Goal: Check status: Check status

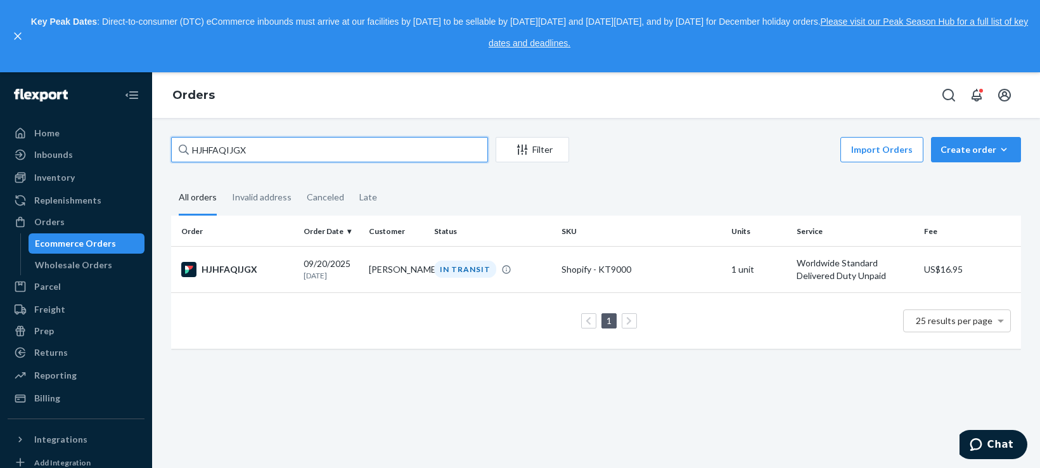
drag, startPoint x: 285, startPoint y: 141, endPoint x: 150, endPoint y: 148, distance: 135.2
click at [150, 148] on div "Home Inbounds Shipping Plans Problems Inventory Products Replenishments Orders …" at bounding box center [520, 270] width 1040 height 396
type input "BK1EXY7SGE"
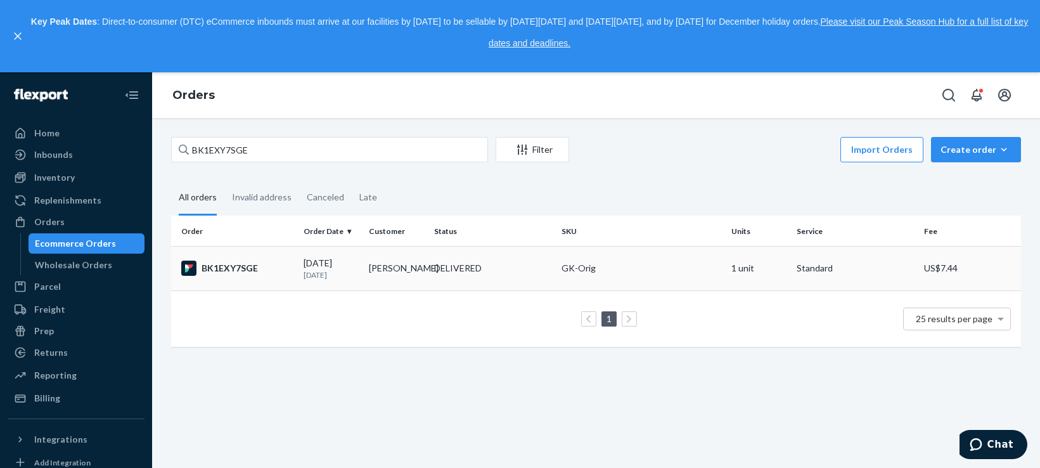
click at [241, 267] on div "BK1EXY7SGE" at bounding box center [237, 268] width 112 height 15
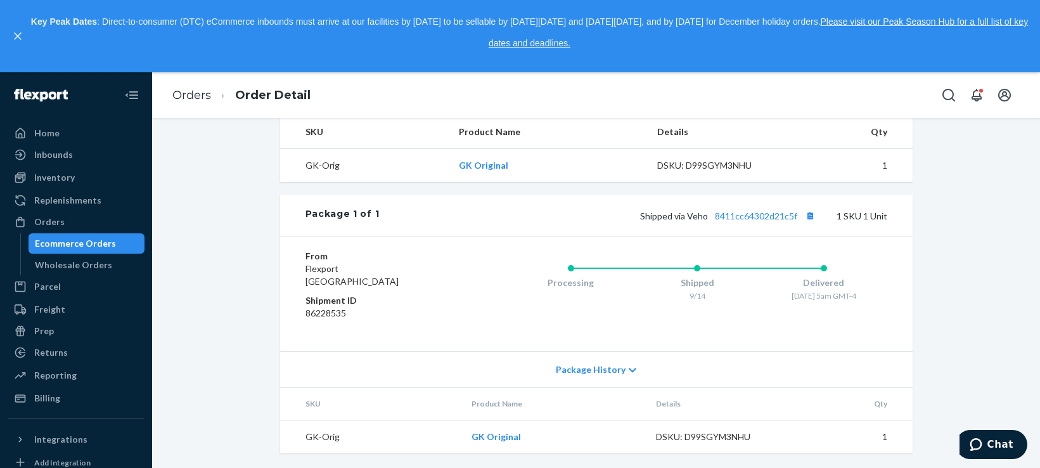
scroll to position [445, 0]
click at [752, 217] on link "8411cc64302d21c5f" at bounding box center [756, 215] width 82 height 11
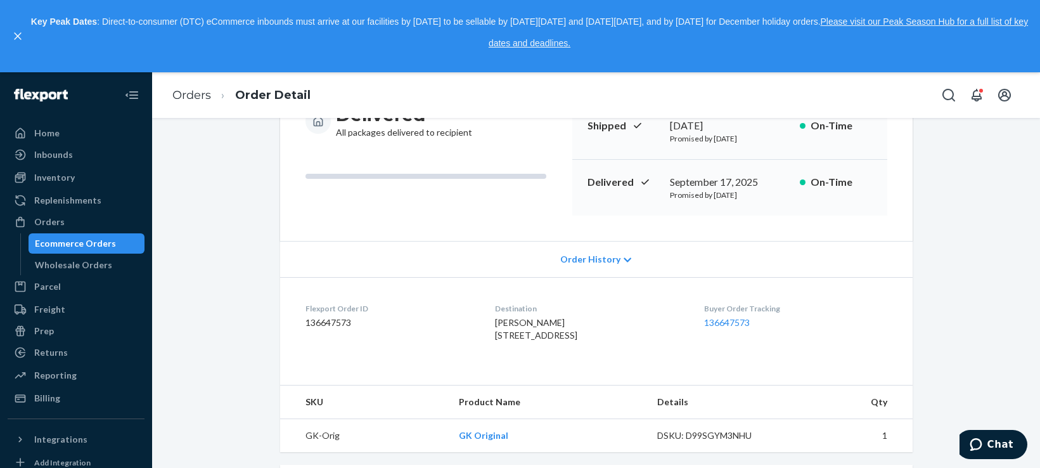
scroll to position [0, 0]
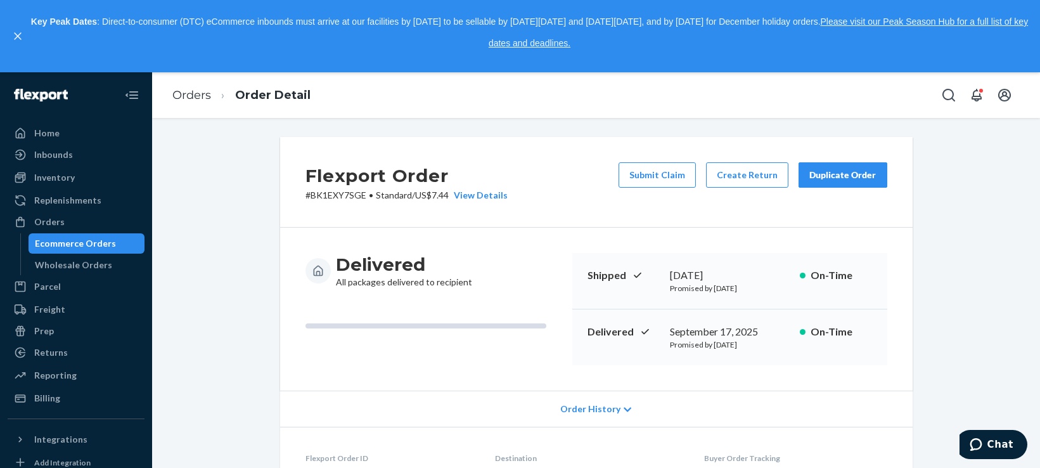
click at [184, 96] on link "Orders" at bounding box center [191, 95] width 39 height 14
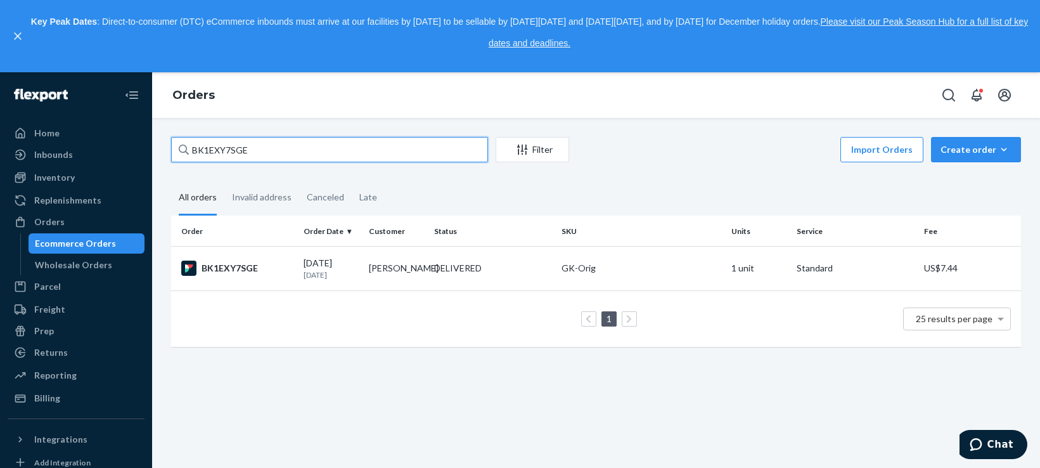
drag, startPoint x: 256, startPoint y: 150, endPoint x: 137, endPoint y: 144, distance: 119.3
click at [120, 150] on div "Home Inbounds Shipping Plans Problems Inventory Products Replenishments Orders …" at bounding box center [520, 270] width 1040 height 396
paste input "YMKLDRIEG"
type input "BYMKLDRIEG"
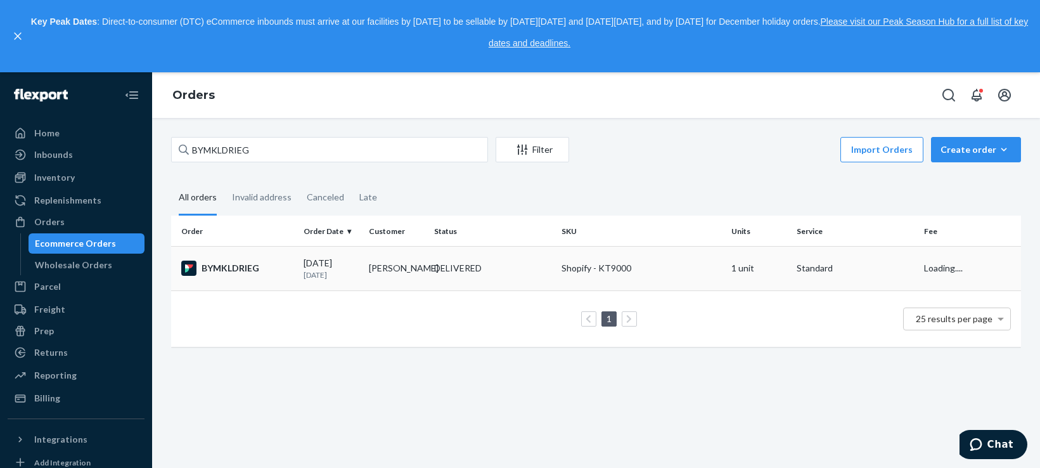
click at [227, 269] on div "BYMKLDRIEG" at bounding box center [237, 268] width 112 height 15
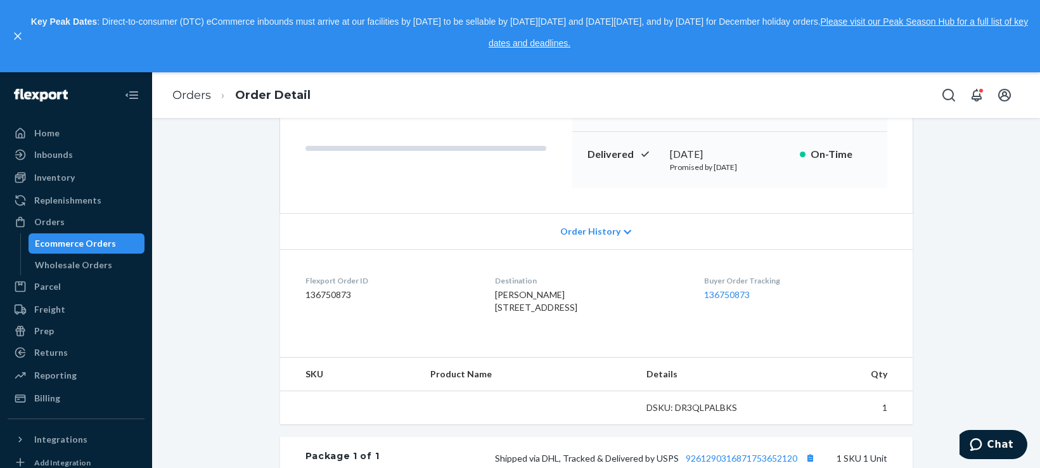
scroll to position [317, 0]
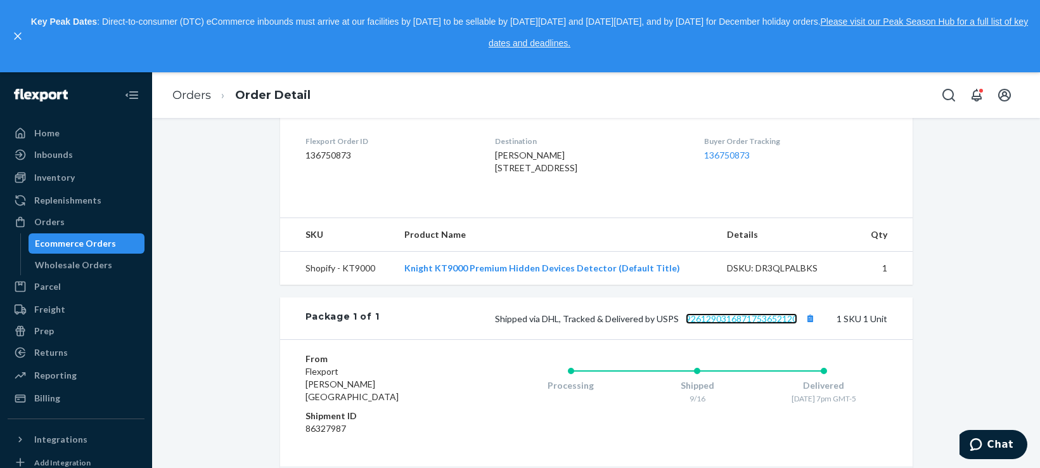
click at [765, 324] on link "9261290316871753652120" at bounding box center [742, 318] width 112 height 11
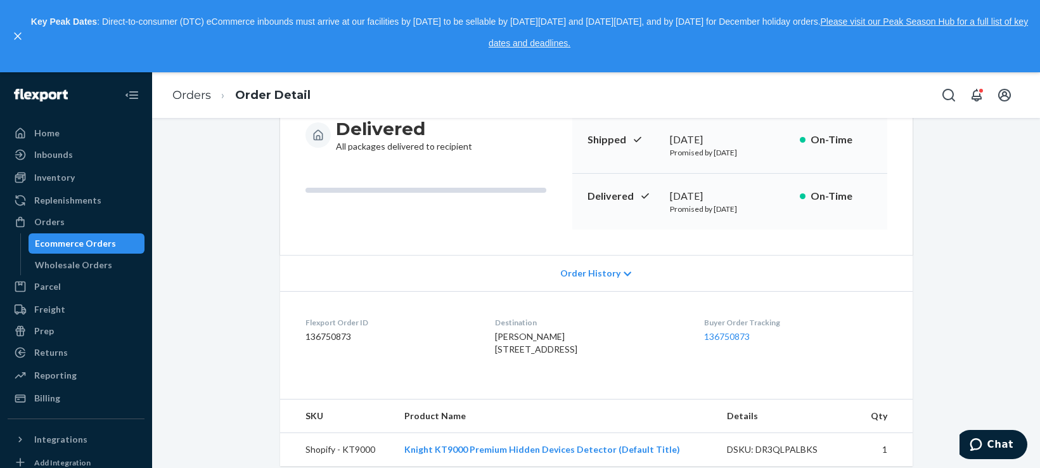
scroll to position [106, 0]
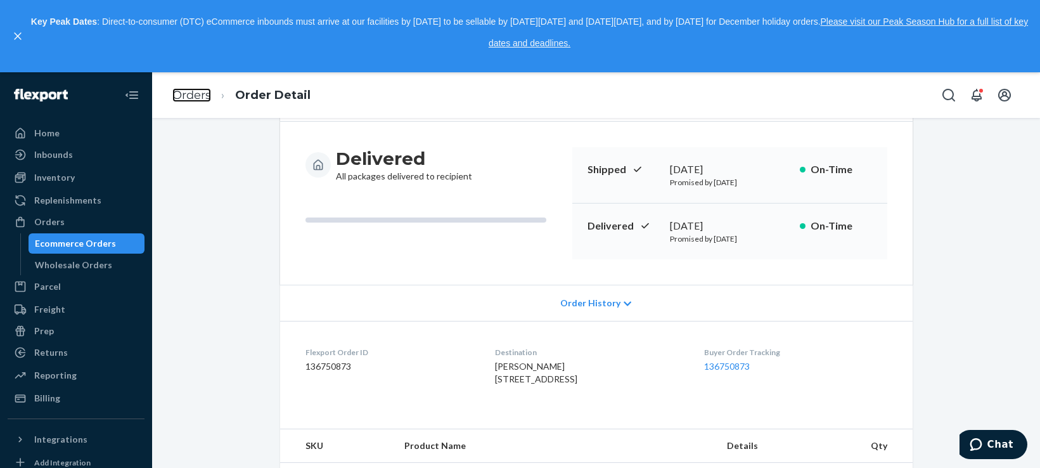
drag, startPoint x: 193, startPoint y: 98, endPoint x: 181, endPoint y: 15, distance: 84.6
click at [193, 97] on link "Orders" at bounding box center [191, 95] width 39 height 14
